Goal: Information Seeking & Learning: Learn about a topic

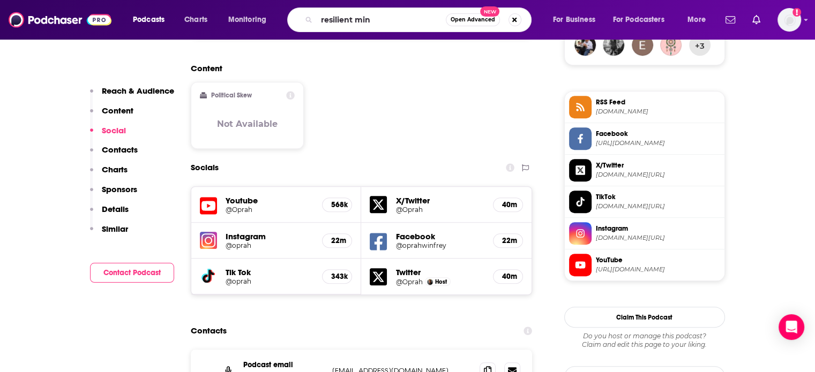
type input "resilient mind"
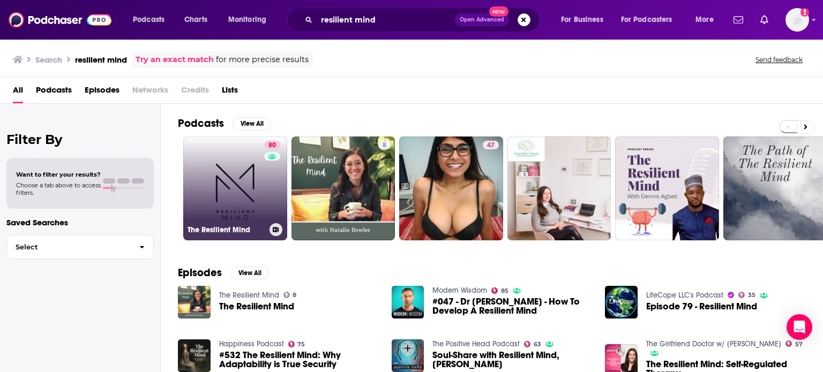
click at [237, 186] on link "80 The Resilient Mind" at bounding box center [235, 189] width 104 height 104
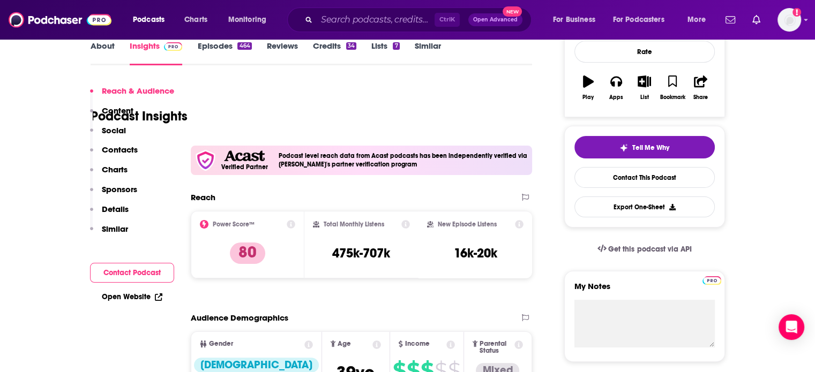
scroll to position [161, 0]
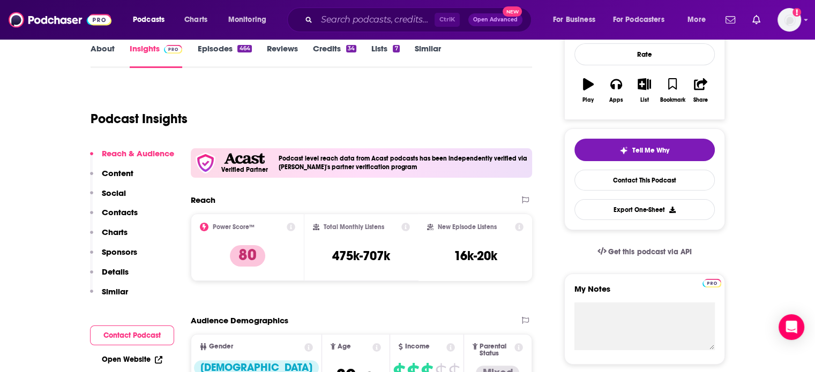
click at [214, 47] on link "Episodes 464" at bounding box center [224, 55] width 54 height 25
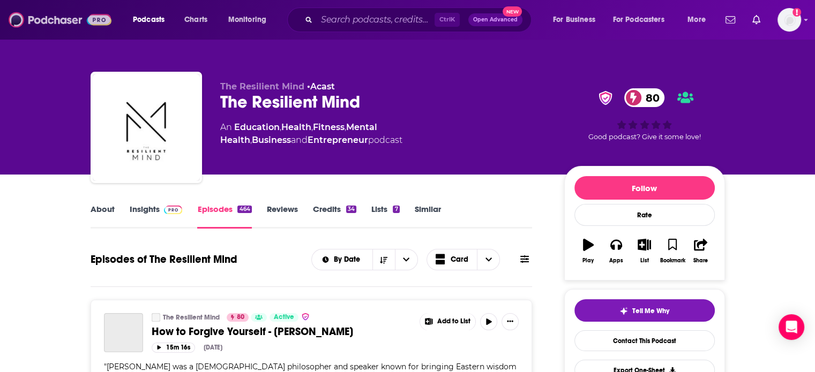
click at [65, 17] on img at bounding box center [60, 20] width 103 height 20
